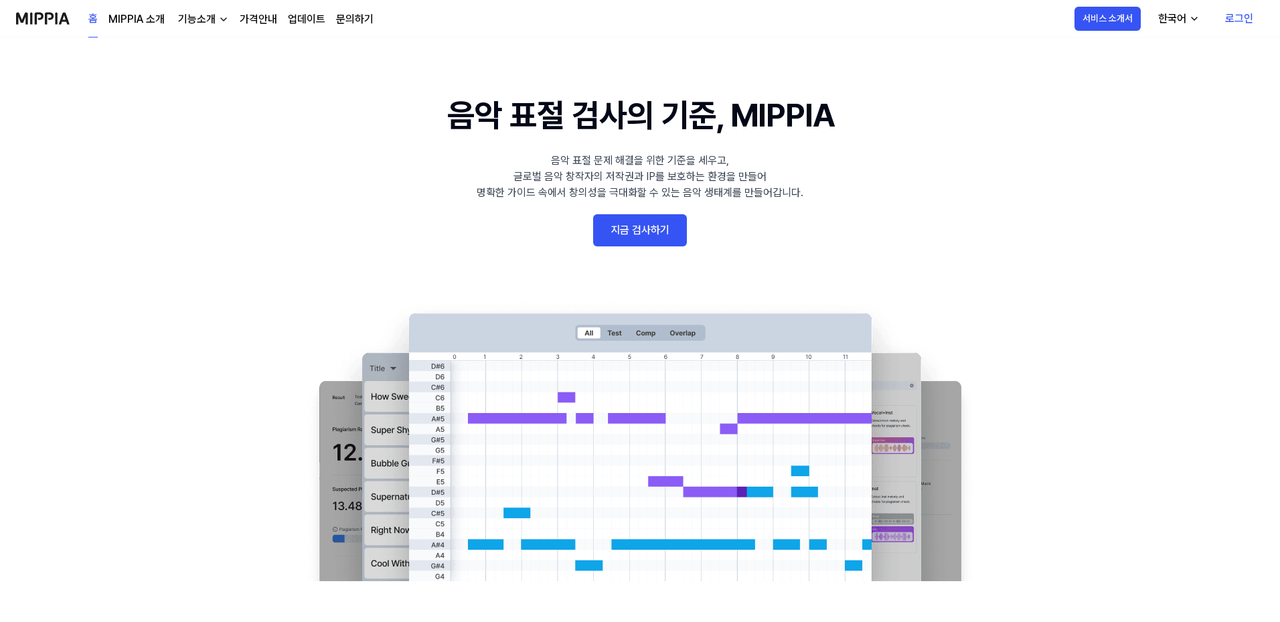
click at [655, 228] on link "지금 검사하기" at bounding box center [640, 230] width 94 height 32
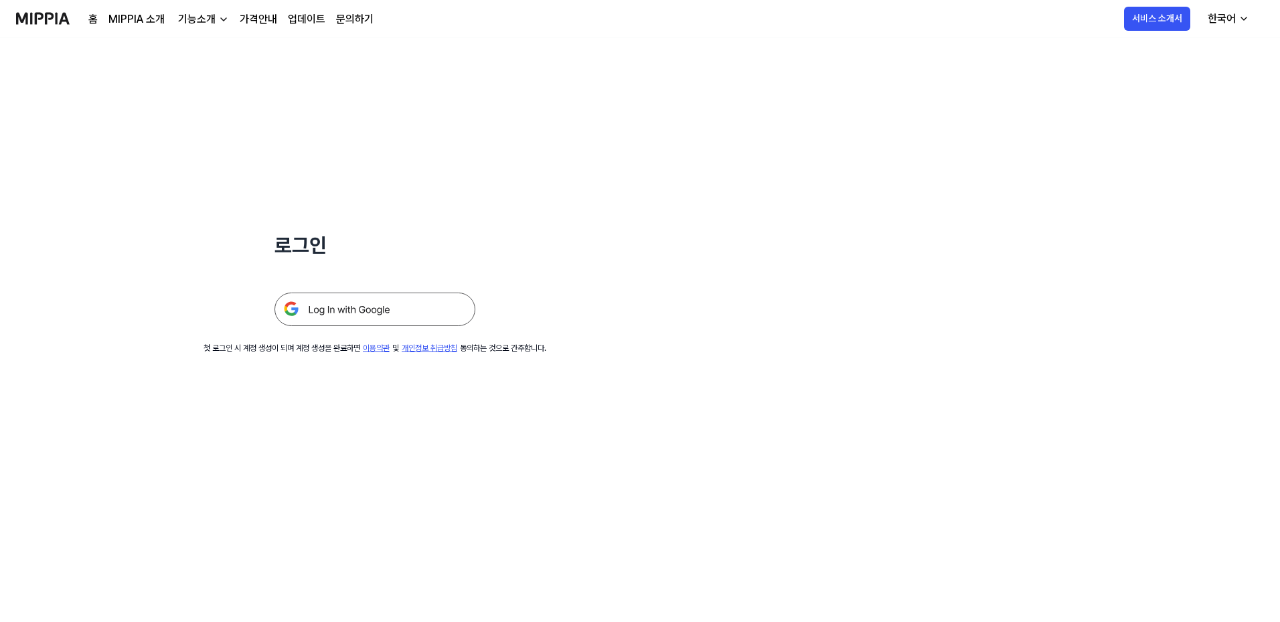
click at [363, 317] on img at bounding box center [374, 309] width 201 height 33
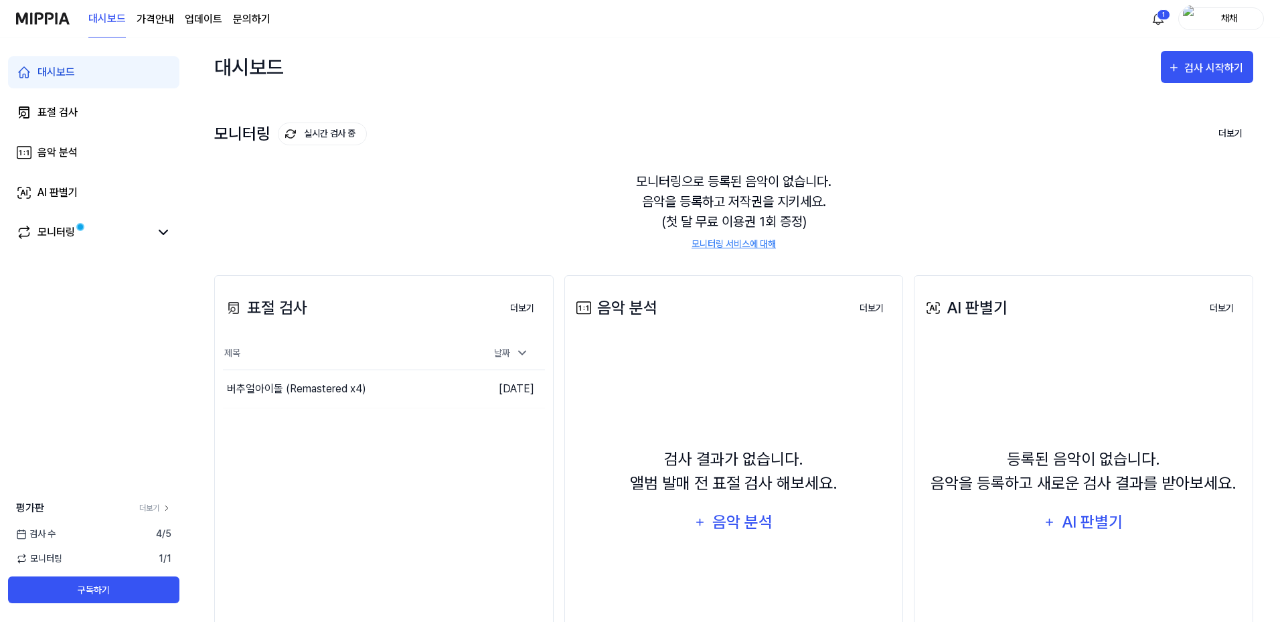
scroll to position [67, 0]
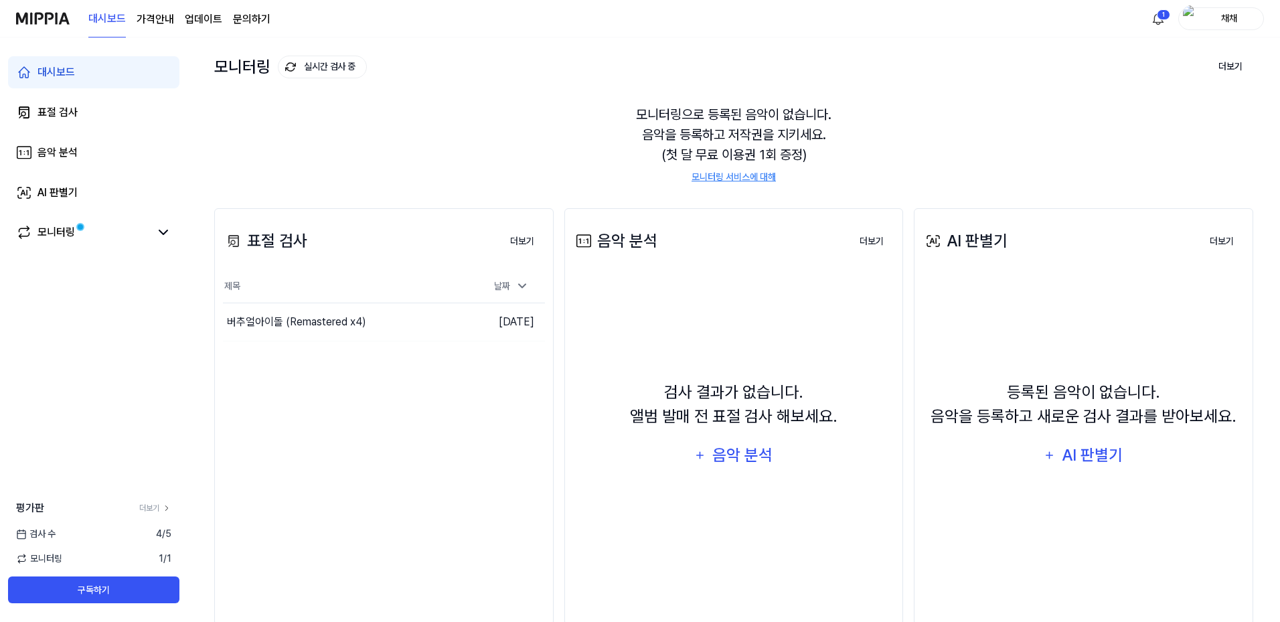
click at [419, 395] on div "표절 검사 더보기 표절 검사 제목 날짜 버추얼아이돌 (Remastered x4) 이동하기 [DATE] 더보기" at bounding box center [383, 416] width 339 height 417
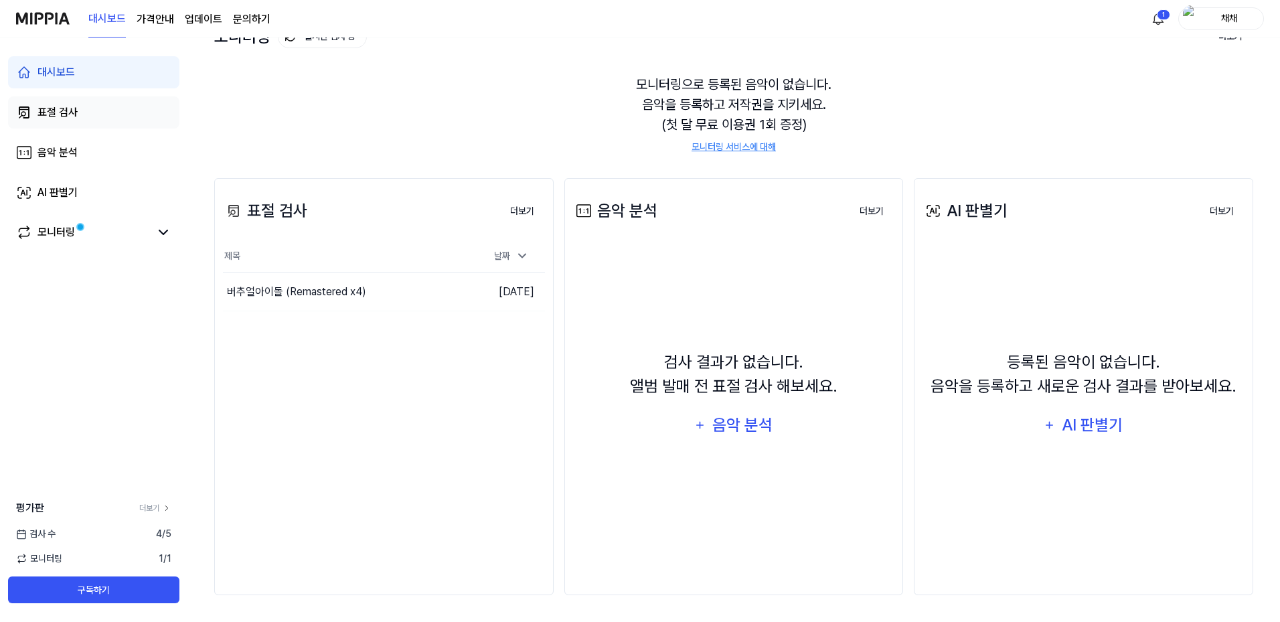
click at [64, 110] on div "표절 검사" at bounding box center [57, 112] width 40 height 16
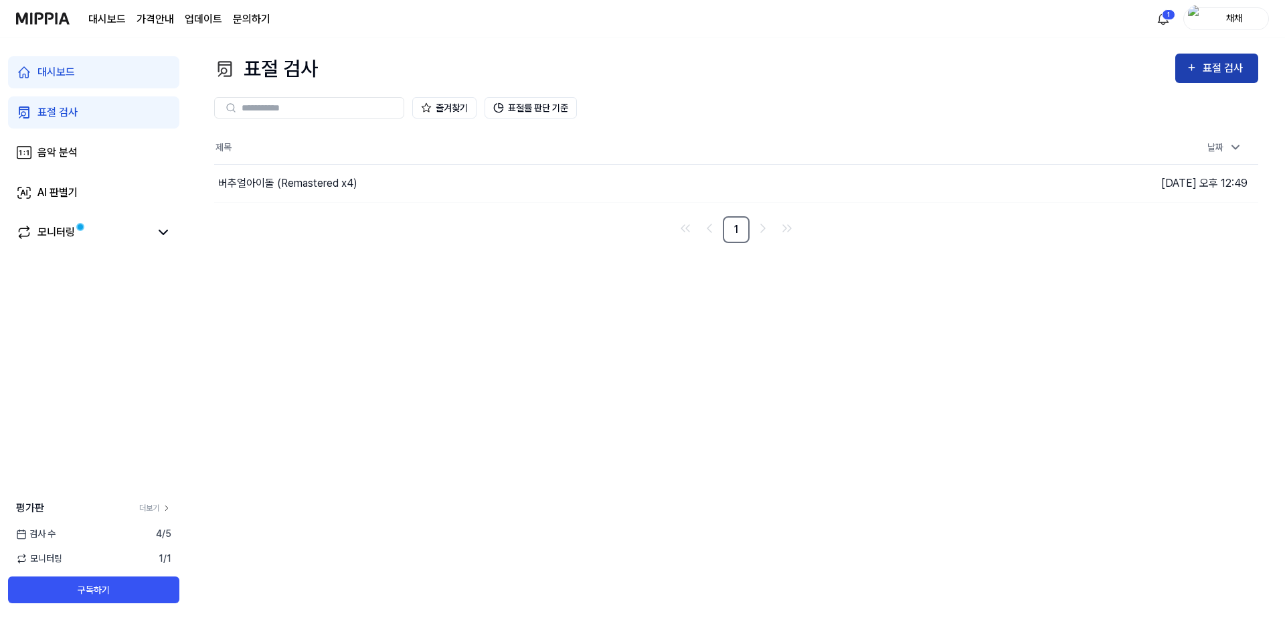
click at [1206, 69] on div "표절 검사" at bounding box center [1225, 68] width 45 height 17
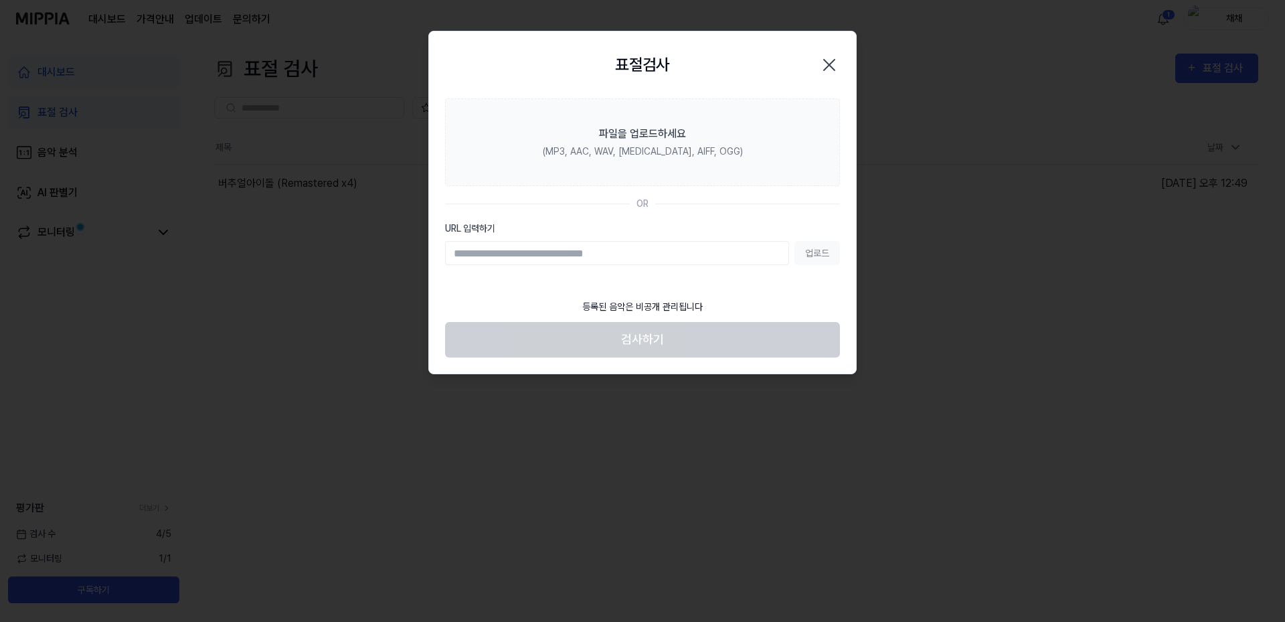
click at [829, 248] on div "업로드" at bounding box center [642, 253] width 395 height 24
click at [651, 252] on input "URL 입력하기" at bounding box center [617, 253] width 344 height 24
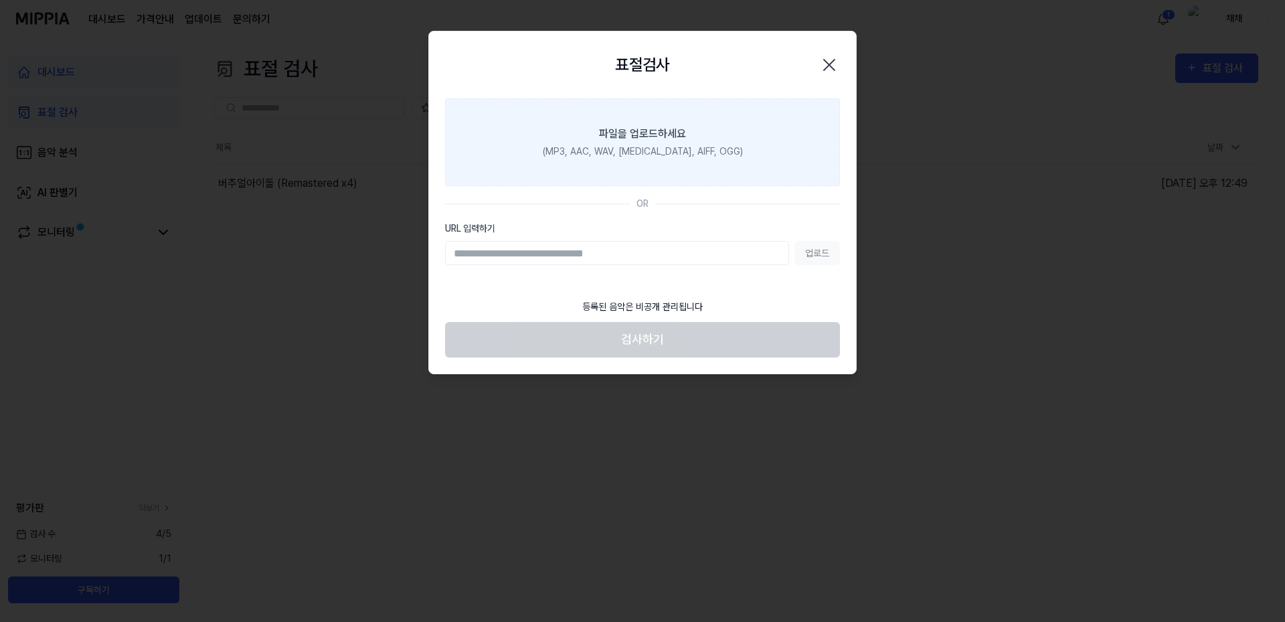
click at [659, 137] on div "파일을 업로드하세요" at bounding box center [642, 134] width 87 height 16
click at [0, 0] on input "파일을 업로드하세요 (MP3, AAC, WAV, FLAC, AIFF, OGG)" at bounding box center [0, 0] width 0 height 0
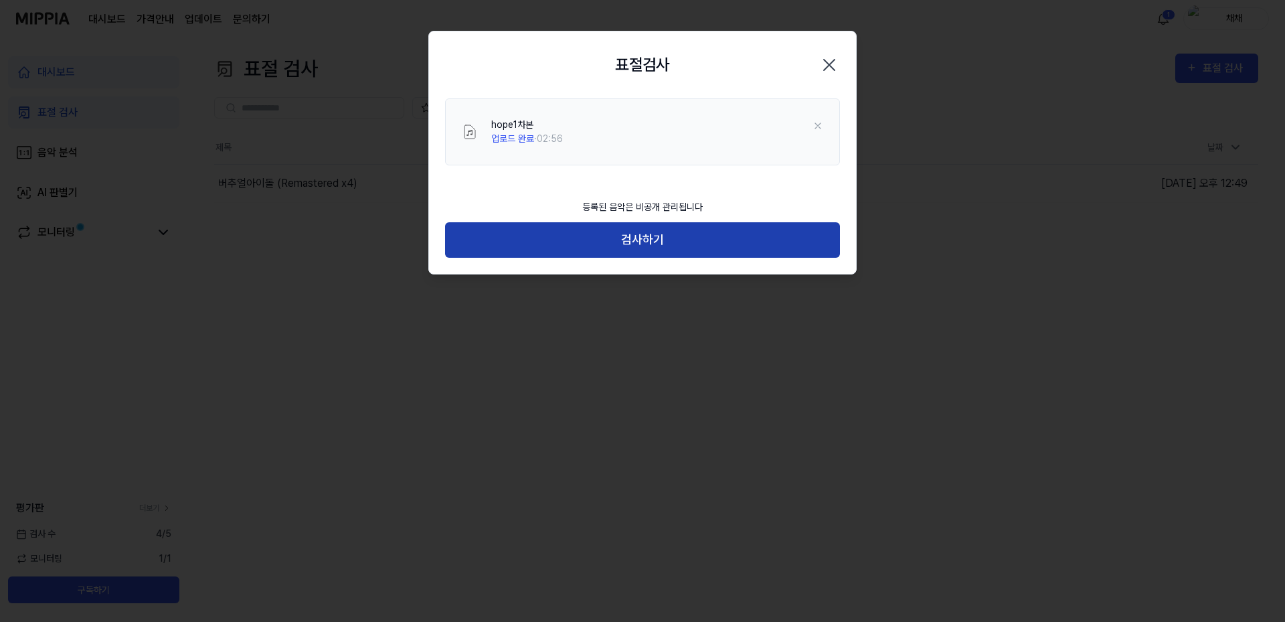
click at [705, 236] on button "검사하기" at bounding box center [642, 239] width 395 height 35
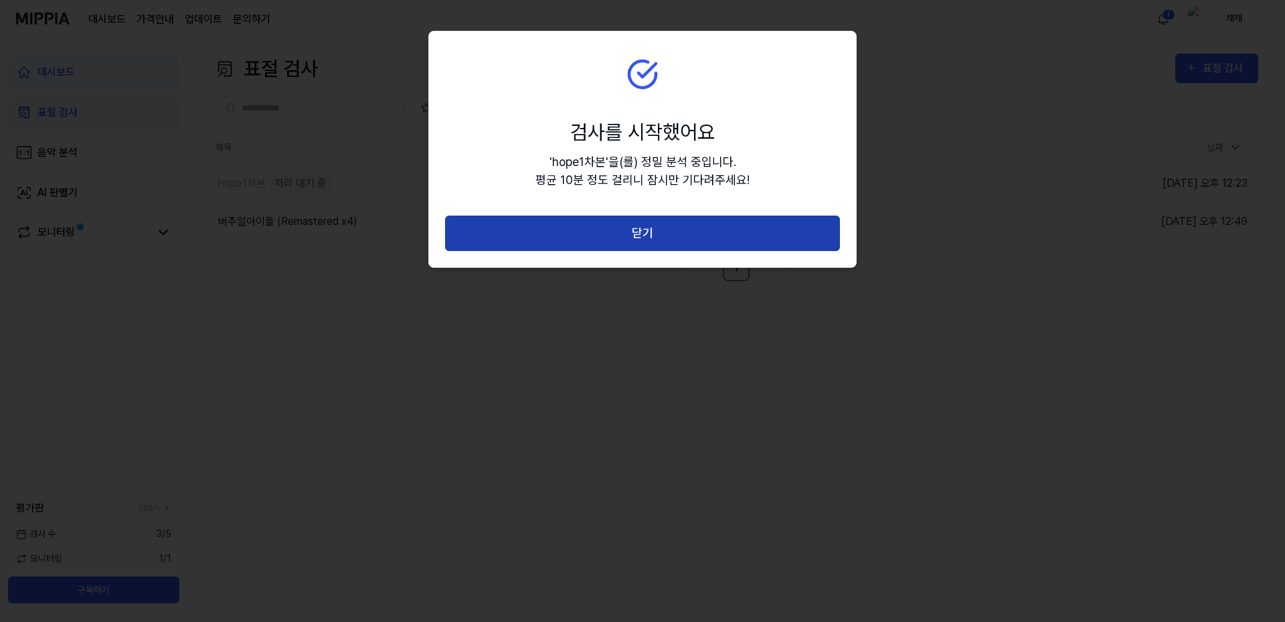
click at [523, 230] on button "닫기" at bounding box center [642, 233] width 395 height 35
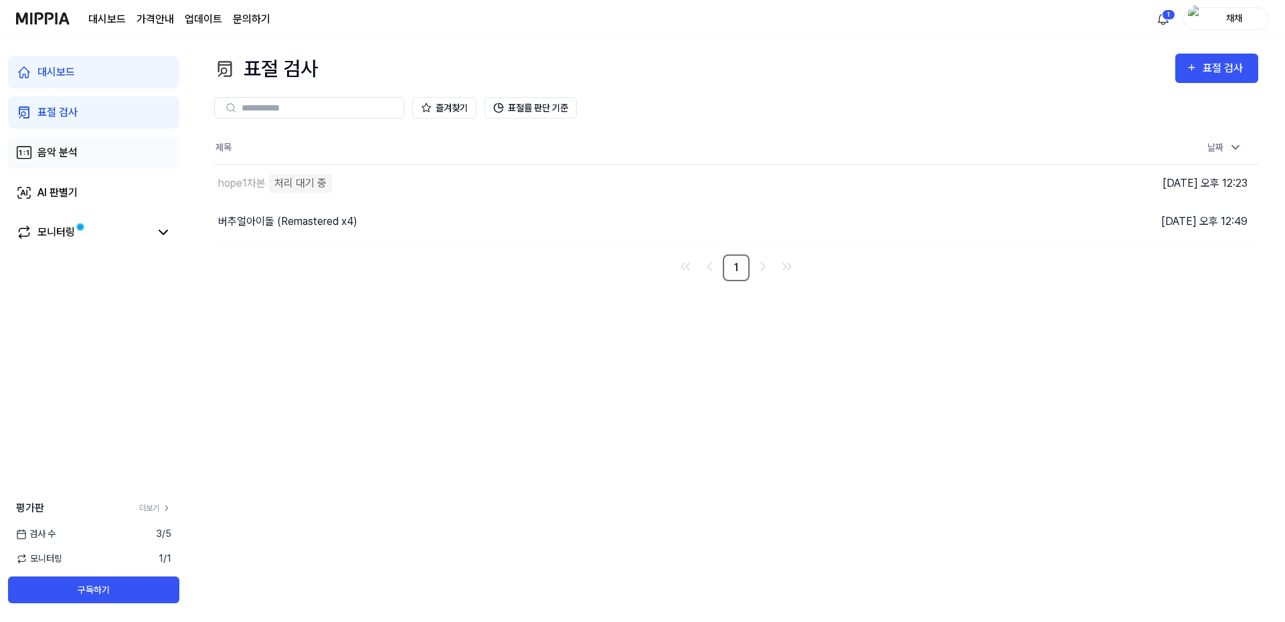
click at [89, 157] on link "음악 분석" at bounding box center [93, 153] width 171 height 32
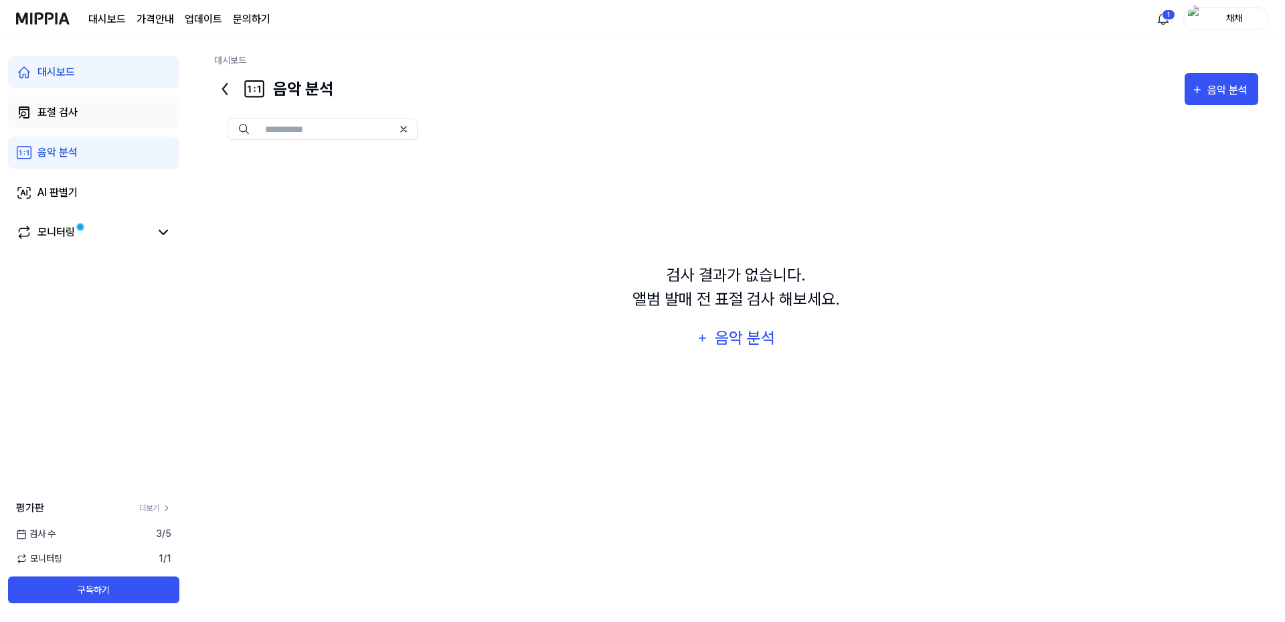
click at [77, 116] on div "표절 검사" at bounding box center [57, 112] width 40 height 16
